Goal: Task Accomplishment & Management: Complete application form

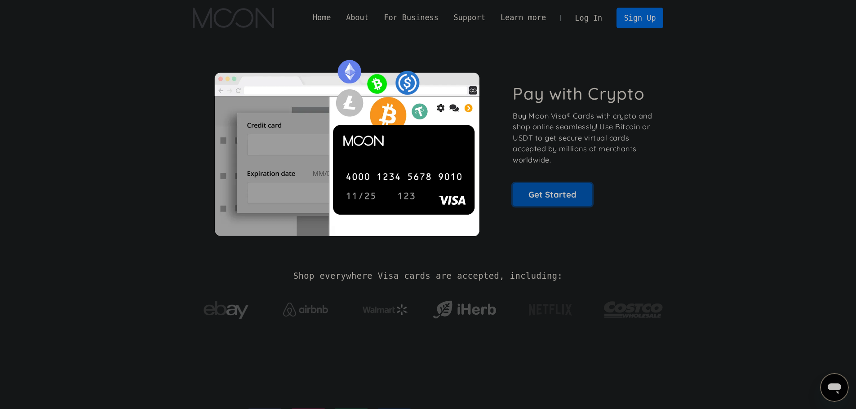
click at [558, 192] on link "Get Started" at bounding box center [551, 194] width 79 height 22
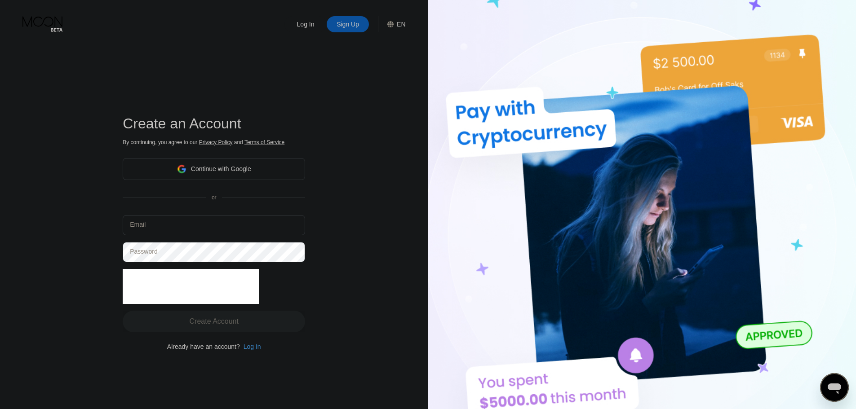
click at [240, 170] on div "Continue with Google" at bounding box center [221, 168] width 60 height 7
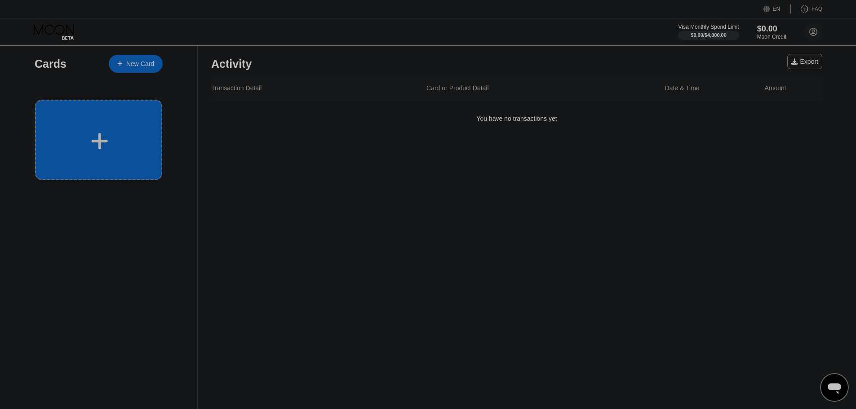
click at [105, 145] on icon at bounding box center [100, 141] width 18 height 20
